Goal: Task Accomplishment & Management: Complete application form

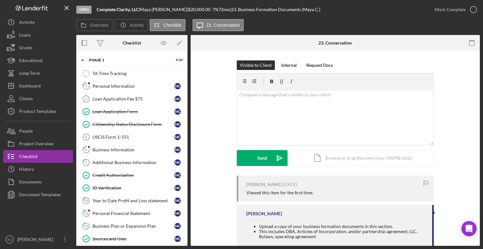
click at [357, 10] on div "Open Complete Clarity, LLC | [PERSON_NAME] | $20,000.00 7 % 72 mo | 23. Busines…" at bounding box center [252, 9] width 352 height 19
click at [48, 145] on div "Project Overview" at bounding box center [36, 144] width 35 height 14
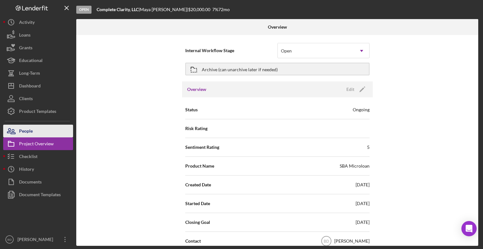
click at [41, 133] on button "People" at bounding box center [38, 131] width 70 height 13
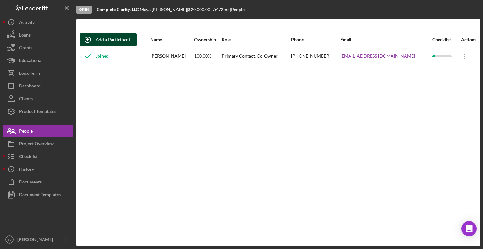
click at [121, 41] on div "Add a Participant" at bounding box center [113, 39] width 35 height 13
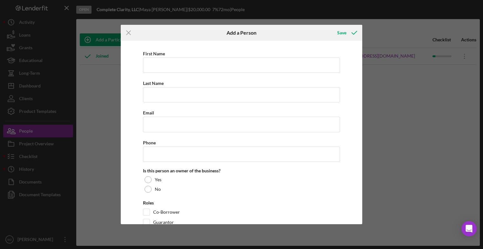
scroll to position [39, 0]
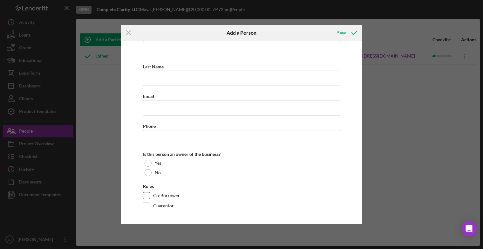
click at [147, 193] on input "Co-Borrower" at bounding box center [146, 195] width 6 height 6
checkbox input "true"
click at [148, 203] on input "Guarantor" at bounding box center [146, 205] width 6 height 6
checkbox input "true"
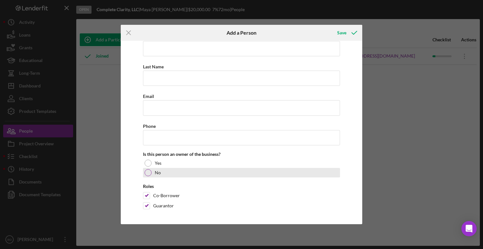
click at [147, 173] on div at bounding box center [148, 172] width 7 height 7
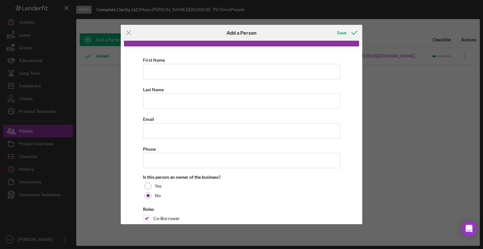
scroll to position [16, 0]
drag, startPoint x: 360, startPoint y: 61, endPoint x: 360, endPoint y: 53, distance: 7.3
click at [360, 53] on div "Adding an owner here will add them to the Business Profile First Name Required …" at bounding box center [241, 132] width 241 height 183
